Goal: Information Seeking & Learning: Learn about a topic

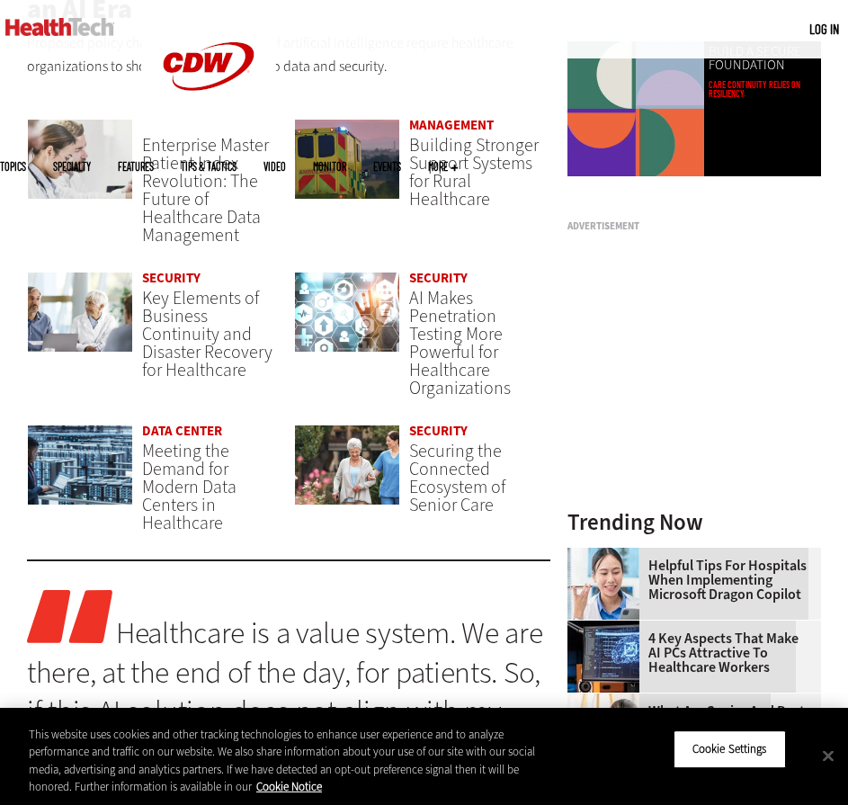
scroll to position [720, 0]
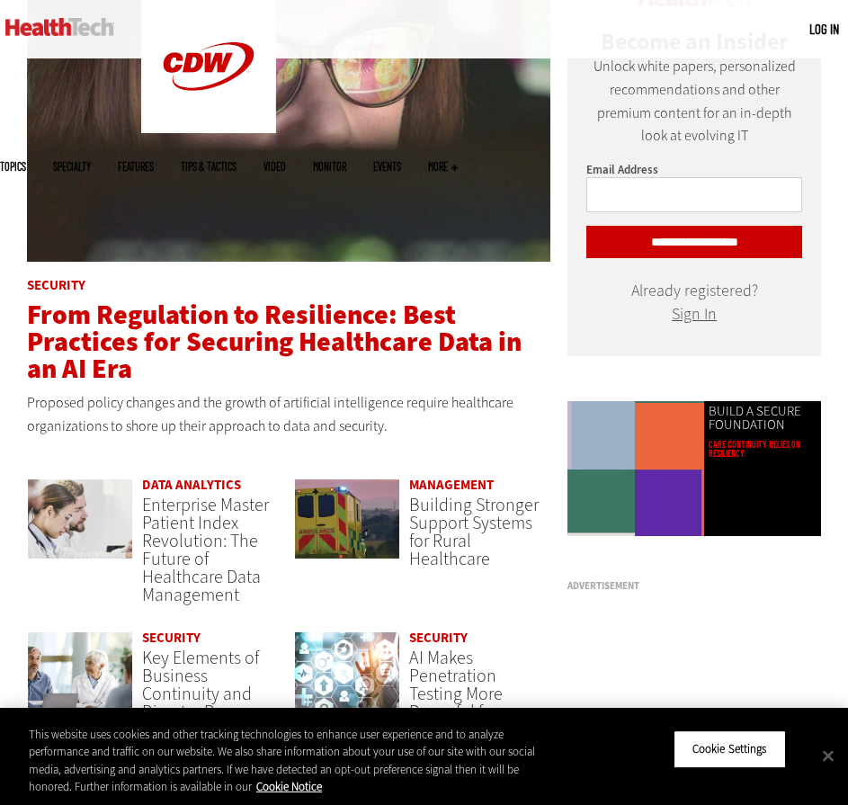
click at [199, 350] on span "From Regulation to Resilience: Best Practices for Securing Healthcare Data in a…" at bounding box center [274, 342] width 494 height 90
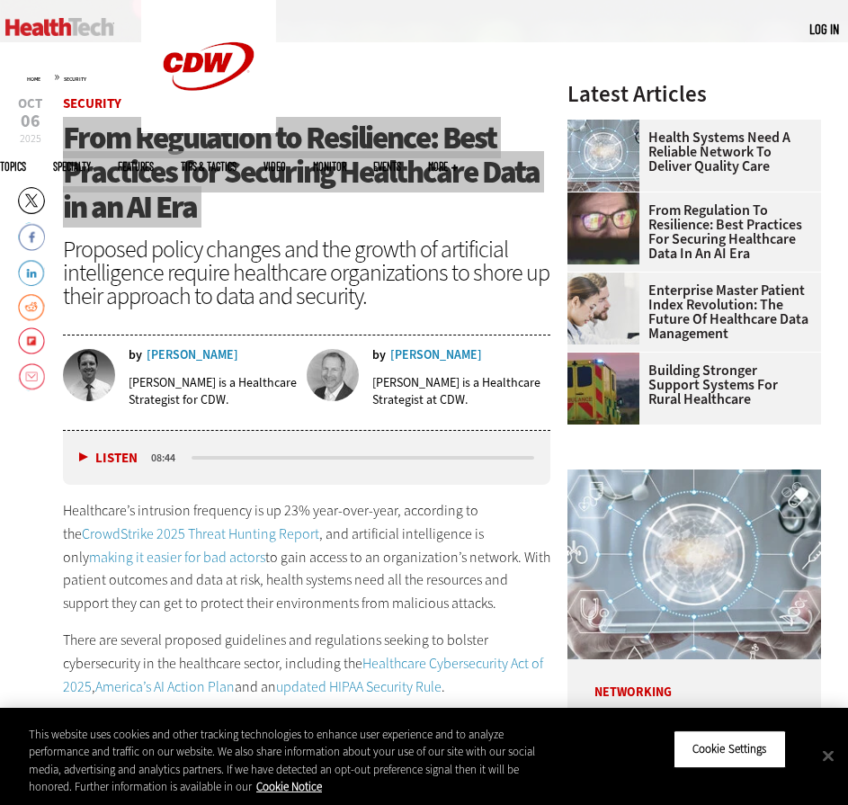
scroll to position [539, 0]
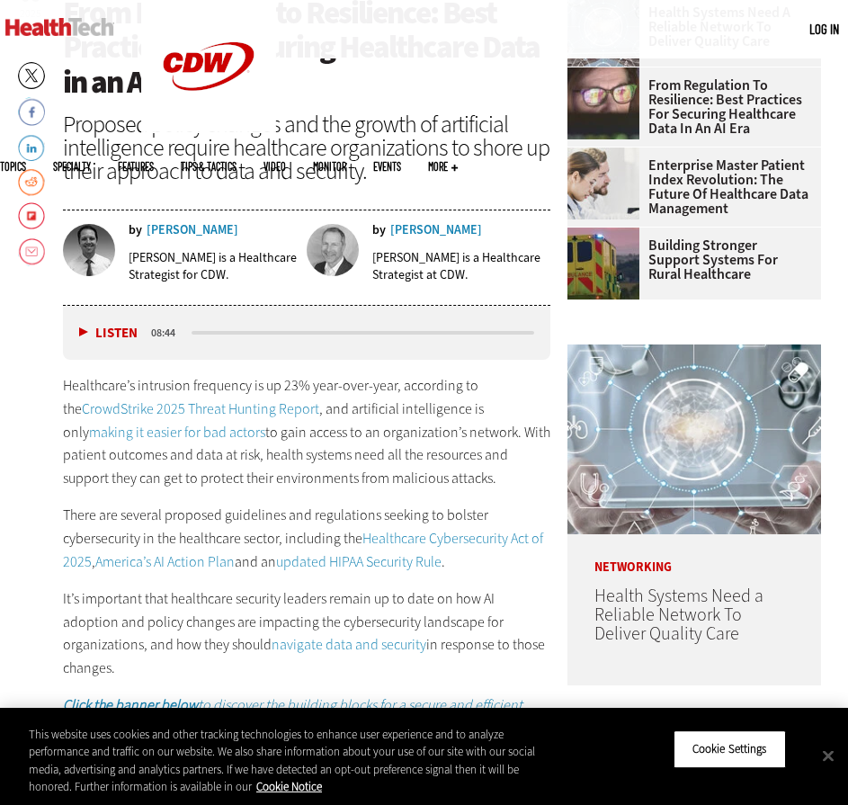
click at [363, 458] on p "Healthcare’s intrusion frequency is up 23% year-over-year, according to the Cro…" at bounding box center [306, 431] width 487 height 115
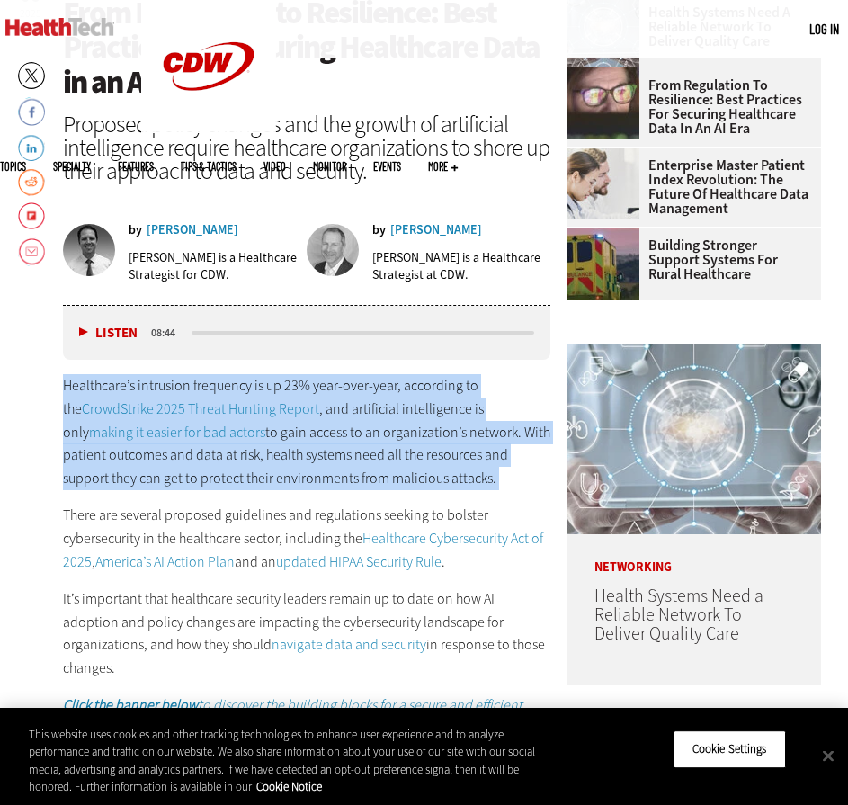
click at [363, 458] on p "Healthcare’s intrusion frequency is up 23% year-over-year, according to the Cro…" at bounding box center [306, 431] width 487 height 115
copy div "Healthcare’s intrusion frequency is up 23% year-over-year, according to the Cro…"
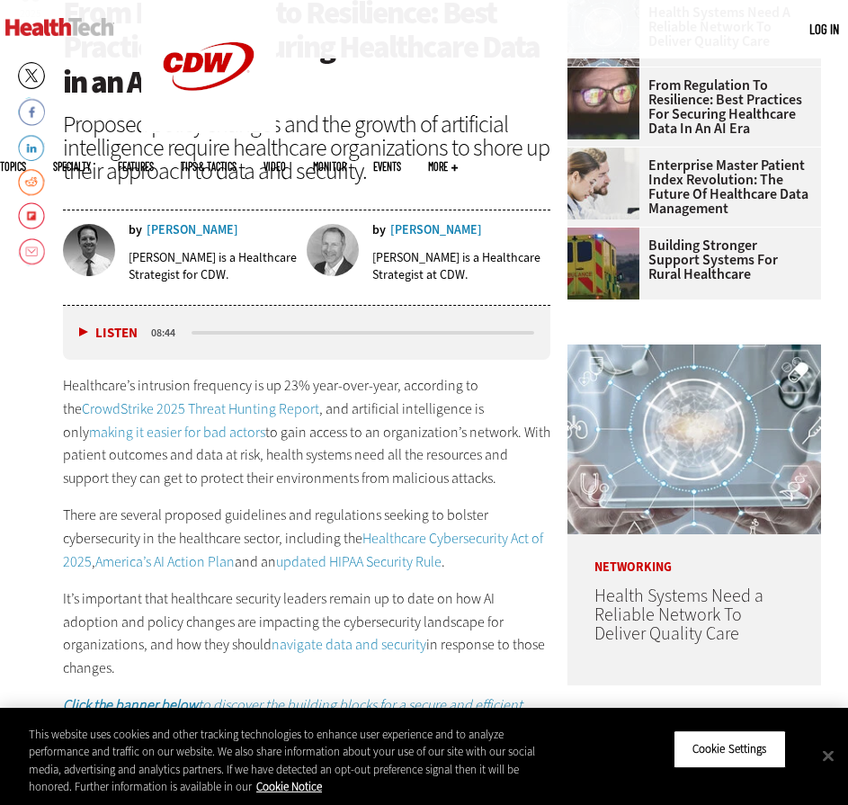
click at [237, 528] on p "There are several proposed guidelines and regulations seeking to bolster cybers…" at bounding box center [306, 537] width 487 height 69
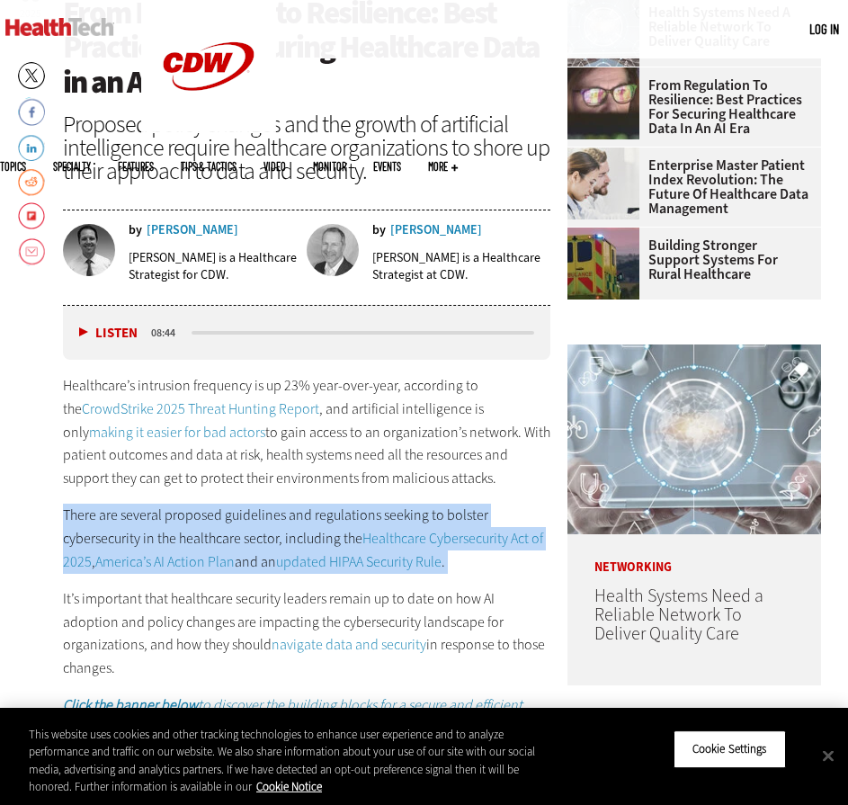
click at [237, 528] on p "There are several proposed guidelines and regulations seeking to bolster cybers…" at bounding box center [306, 537] width 487 height 69
copy div "There are several proposed guidelines and regulations seeking to bolster cybers…"
